Goal: Information Seeking & Learning: Learn about a topic

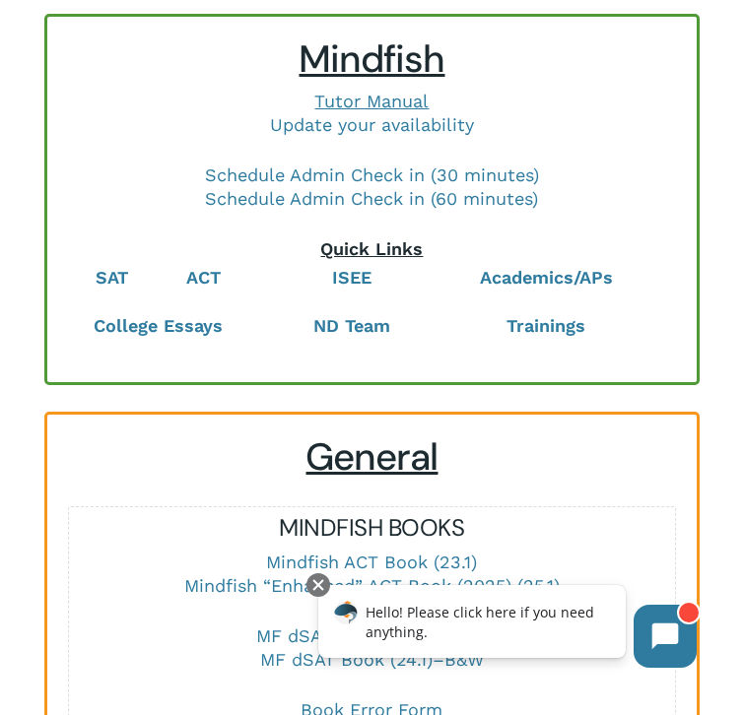
scroll to position [26, 0]
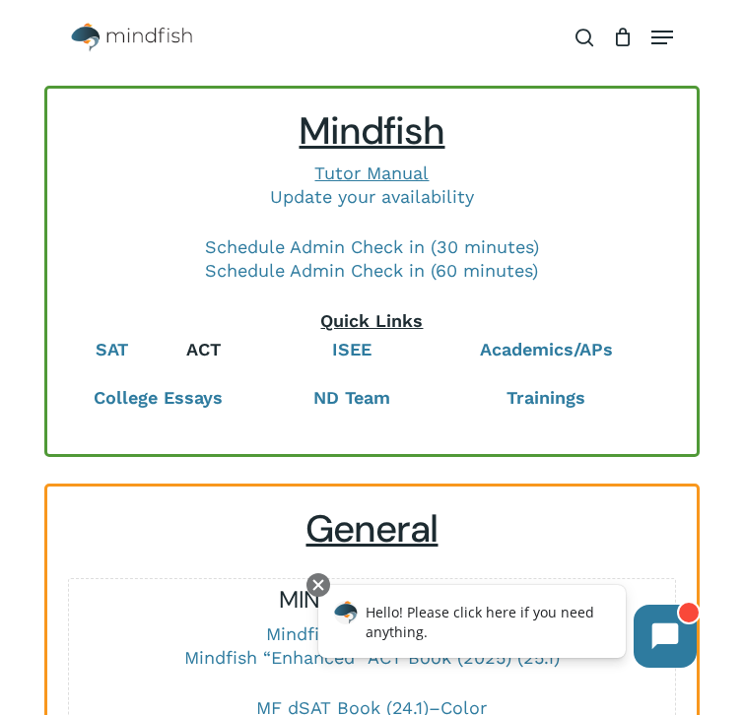
click at [204, 351] on link "ACT" at bounding box center [203, 349] width 34 height 21
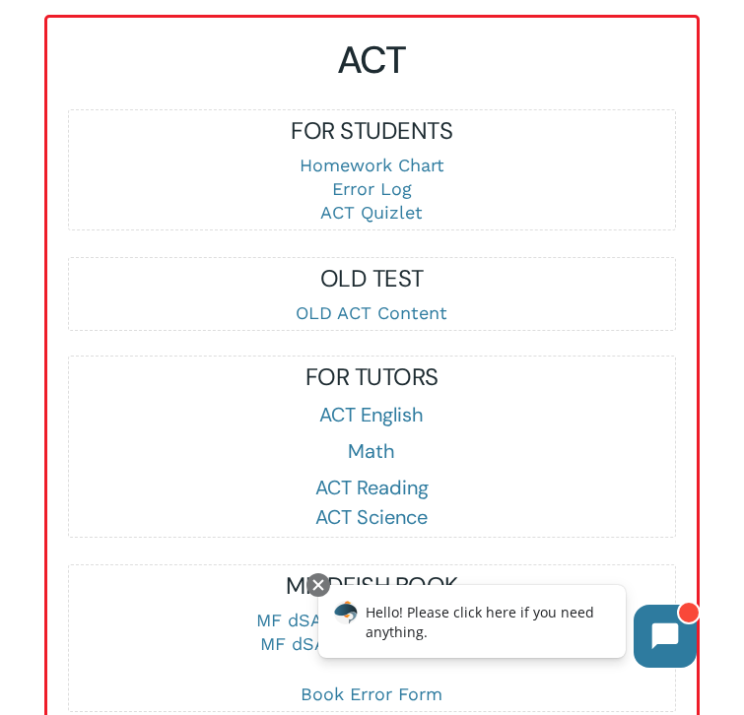
scroll to position [3537, 0]
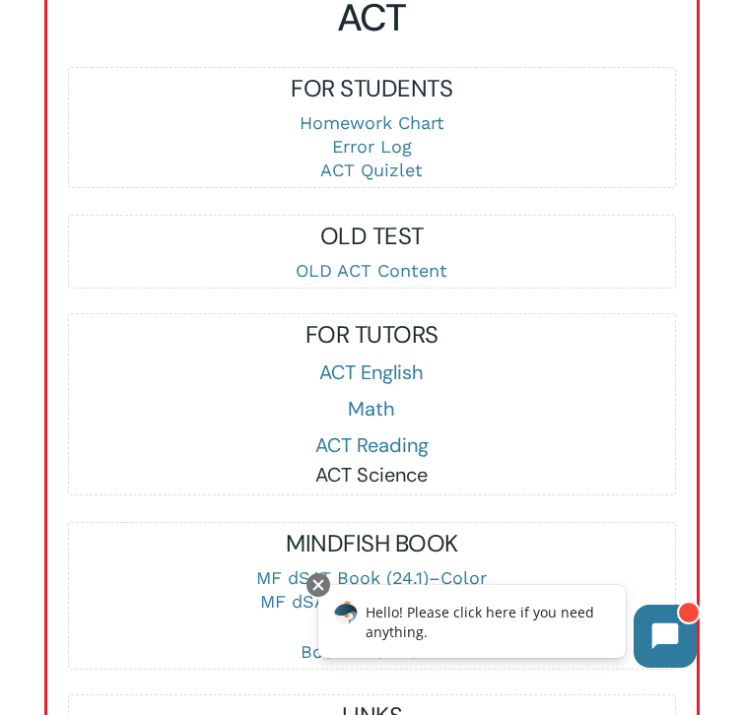
click at [364, 488] on link "ACT Science" at bounding box center [371, 475] width 112 height 26
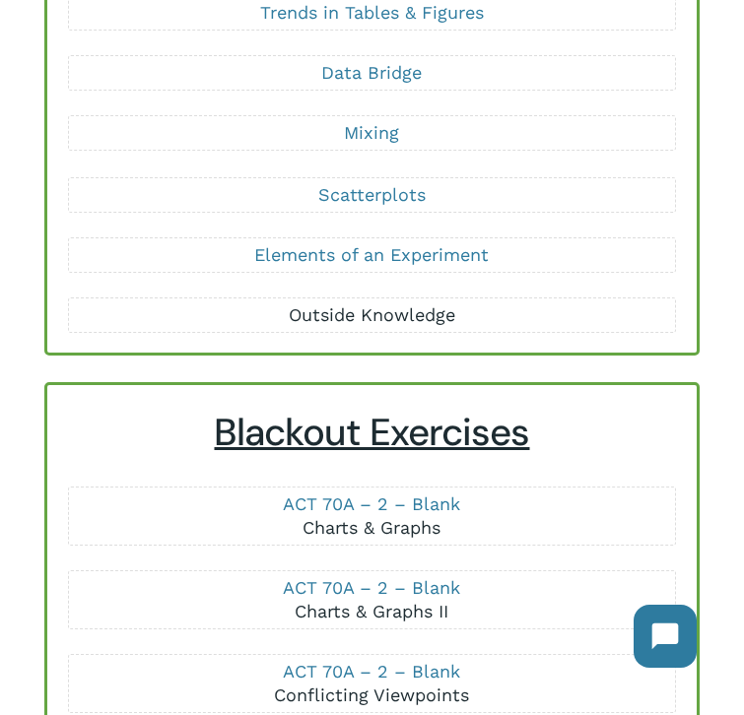
scroll to position [590, 0]
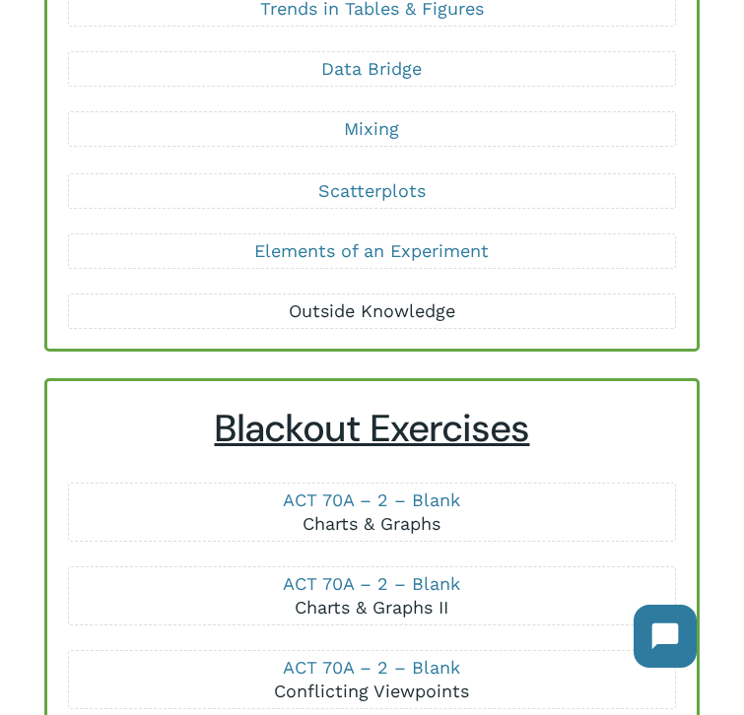
click at [388, 316] on link "Outside Knowledge" at bounding box center [372, 310] width 166 height 21
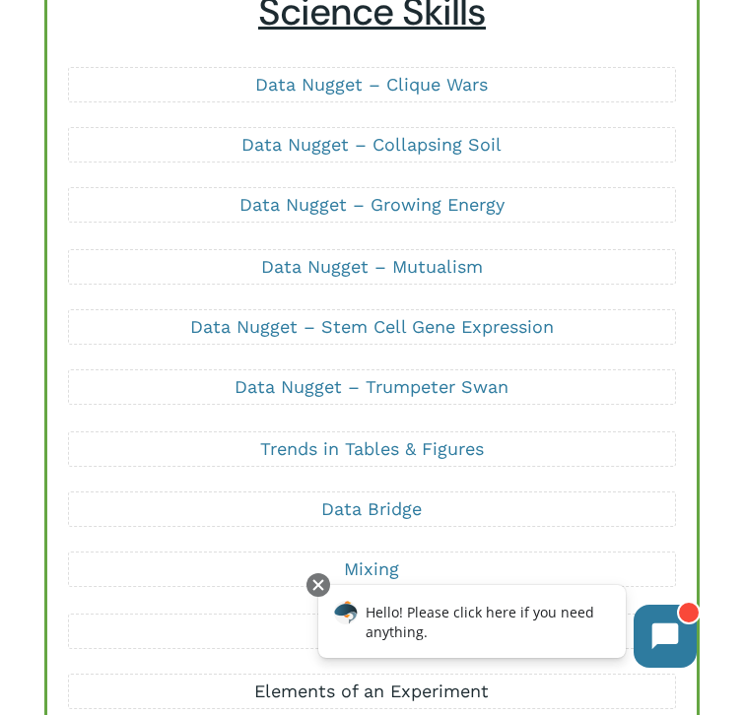
scroll to position [148, 0]
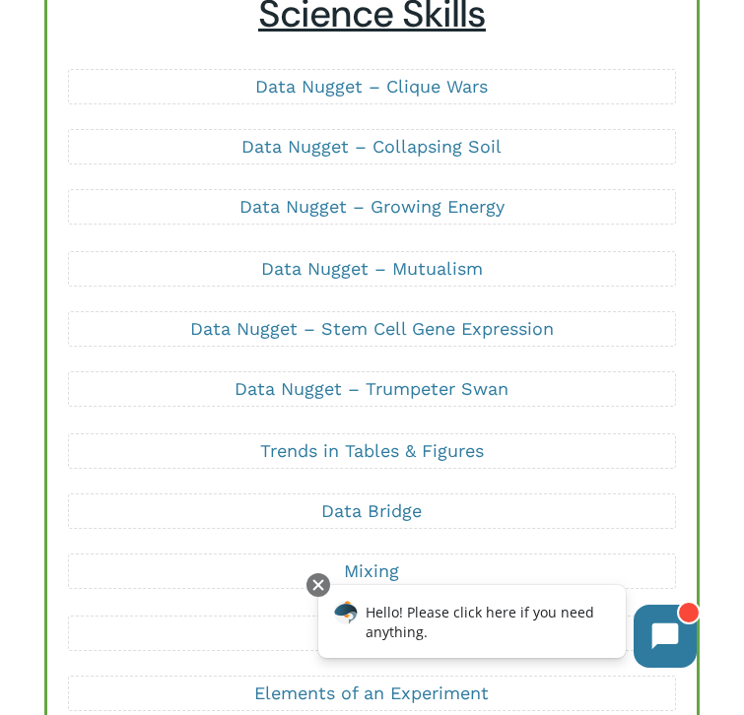
click at [343, 257] on p "Data Nugget – Mutualism" at bounding box center [372, 269] width 607 height 24
click at [343, 273] on link "Data Nugget – Mutualism" at bounding box center [372, 268] width 222 height 21
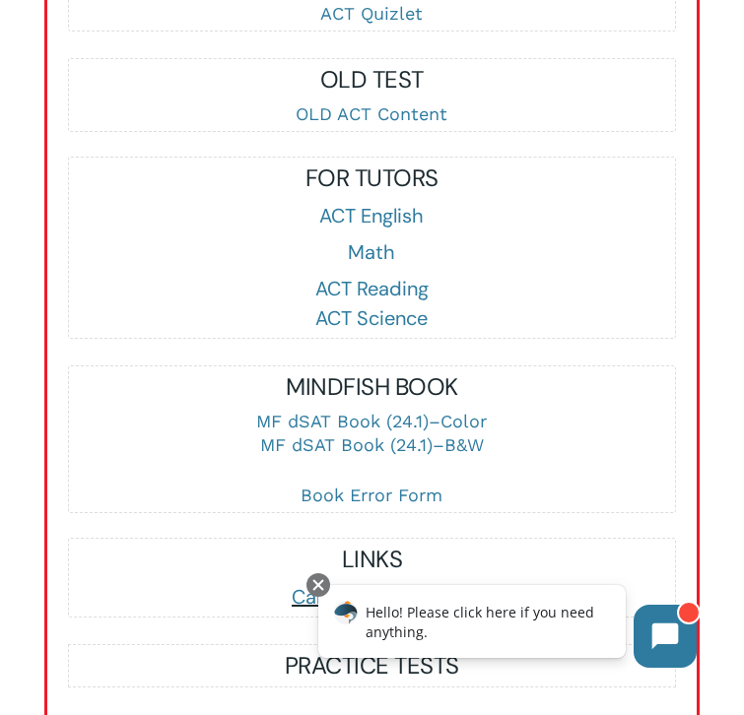
scroll to position [3790, 0]
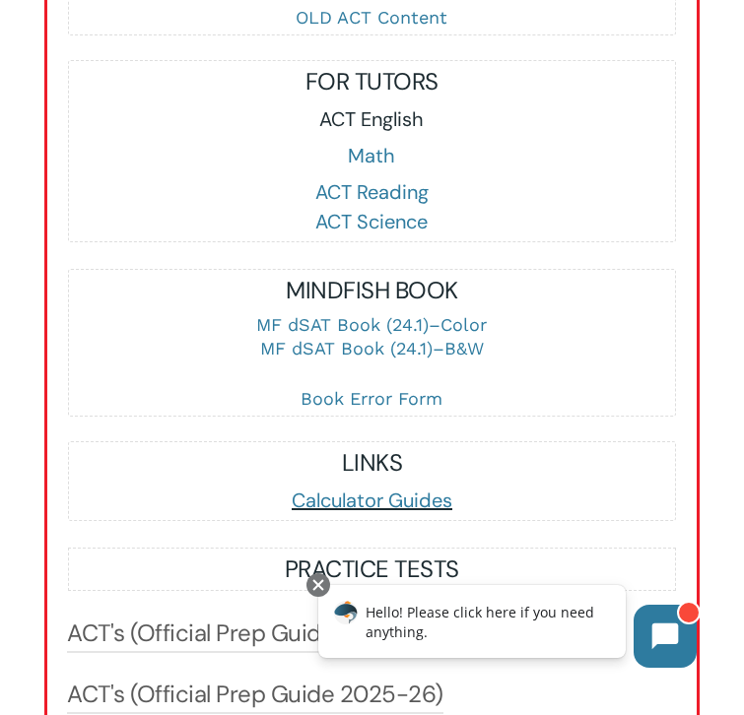
click at [372, 132] on link "ACT English" at bounding box center [371, 119] width 104 height 26
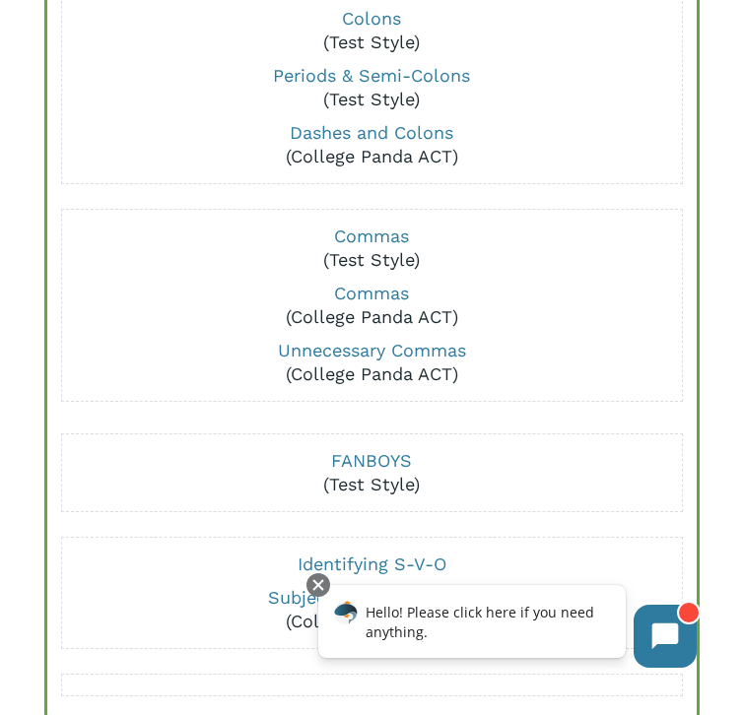
scroll to position [545, 0]
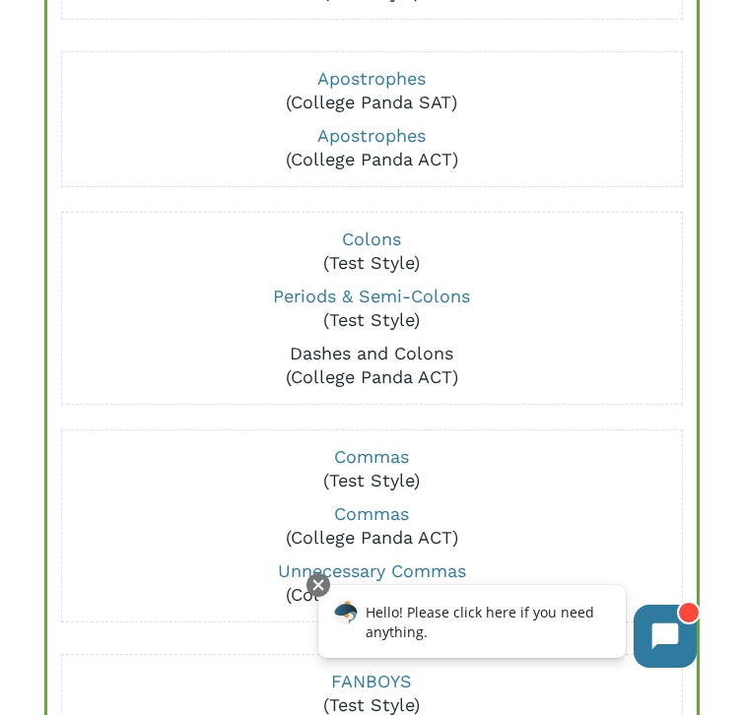
click at [374, 351] on link "Dashes and Colons" at bounding box center [372, 353] width 164 height 21
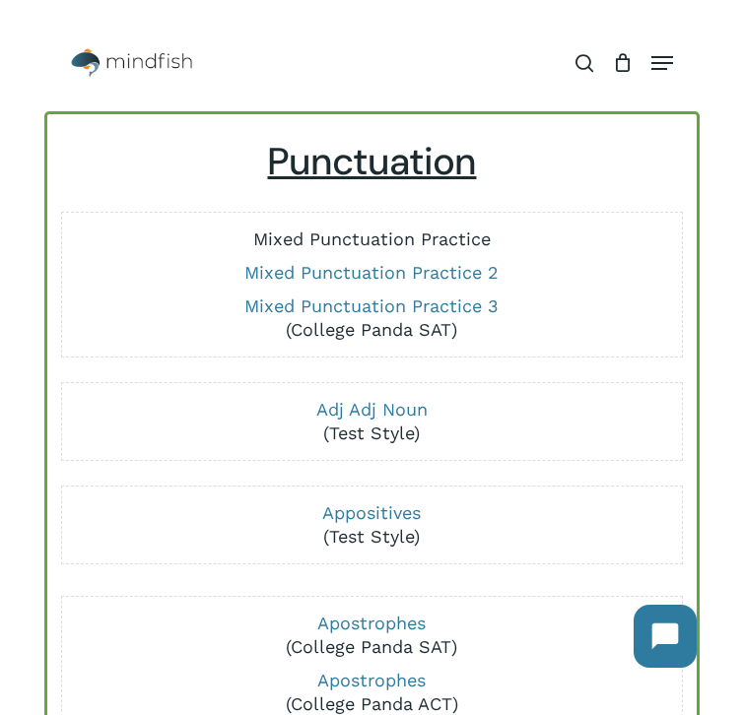
click at [404, 232] on link "Mixed Punctuation Practice" at bounding box center [371, 239] width 237 height 21
click at [350, 295] on p "Mixed Punctuation Practice 3 (College Panda SAT)" at bounding box center [372, 318] width 607 height 47
click at [350, 300] on link "Mixed Punctuation Practice 3" at bounding box center [371, 306] width 254 height 21
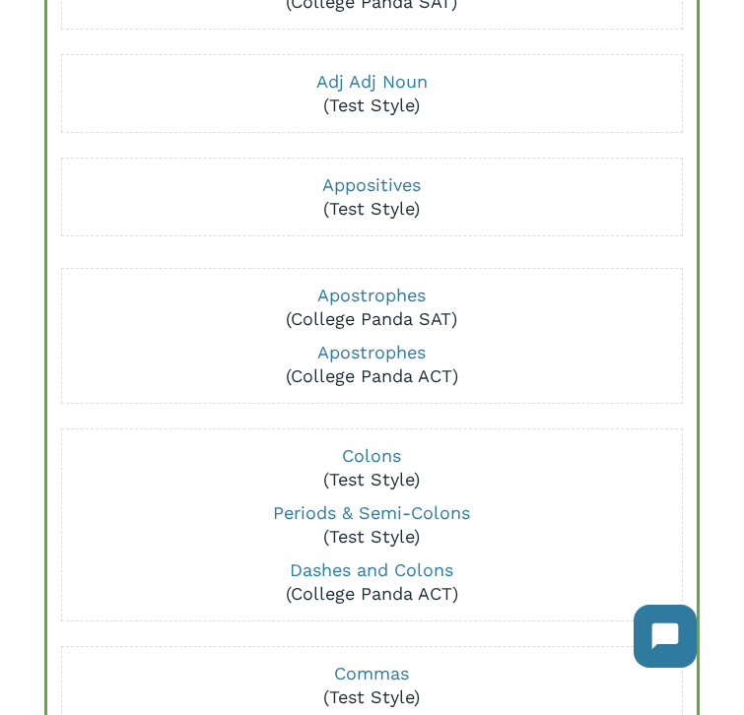
scroll to position [418, 0]
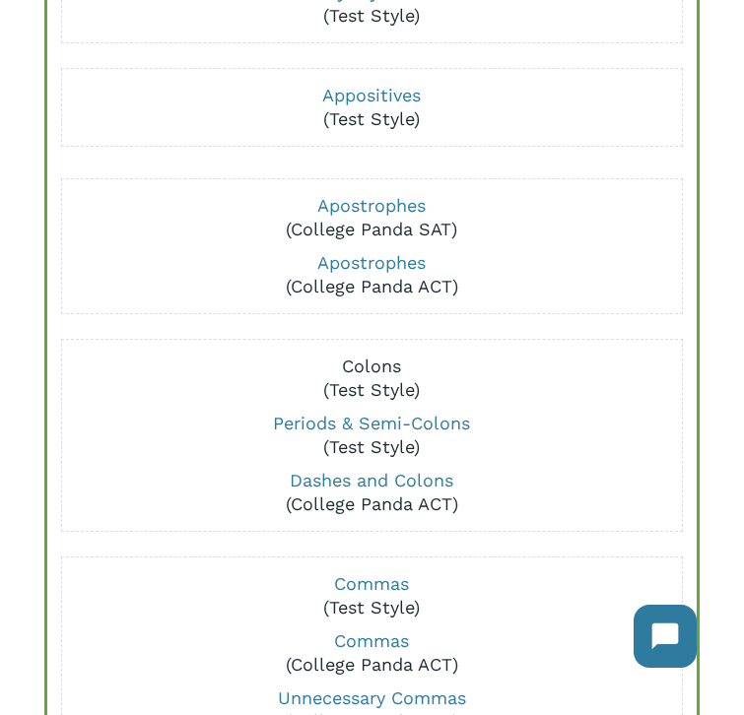
click at [372, 359] on link "Colons" at bounding box center [371, 366] width 59 height 21
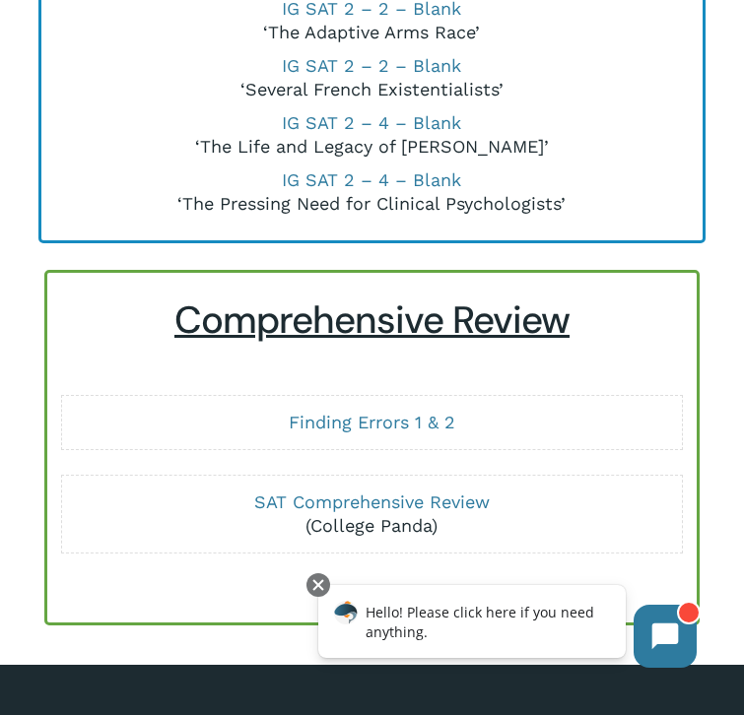
scroll to position [6446, 0]
